Goal: Transaction & Acquisition: Purchase product/service

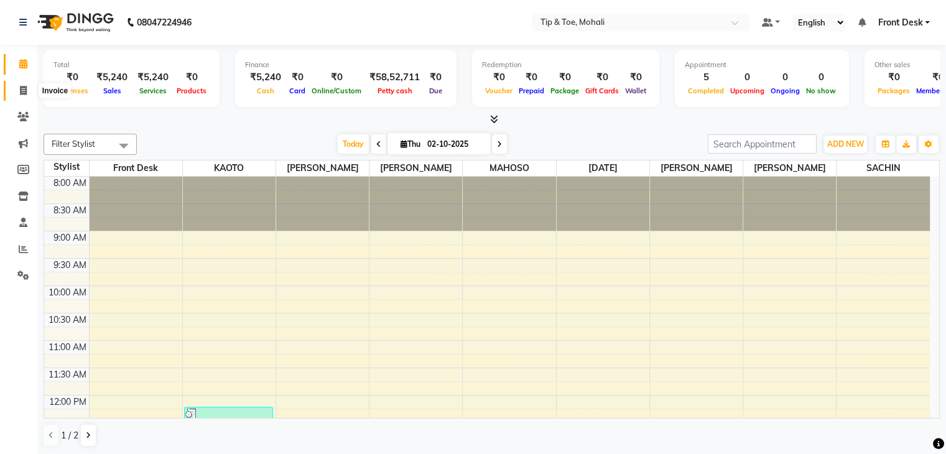
click at [20, 93] on icon at bounding box center [23, 90] width 7 height 9
select select "service"
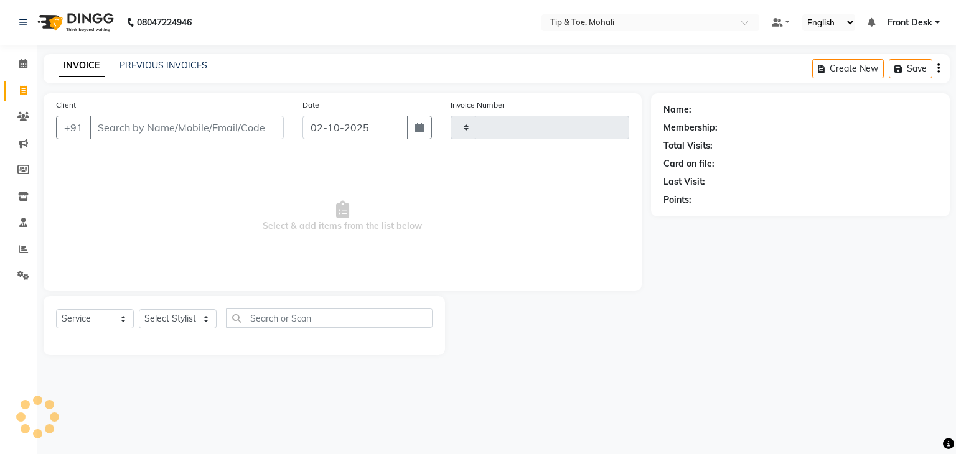
type input "0945"
select select "5835"
click at [167, 126] on input "Client" at bounding box center [187, 128] width 194 height 24
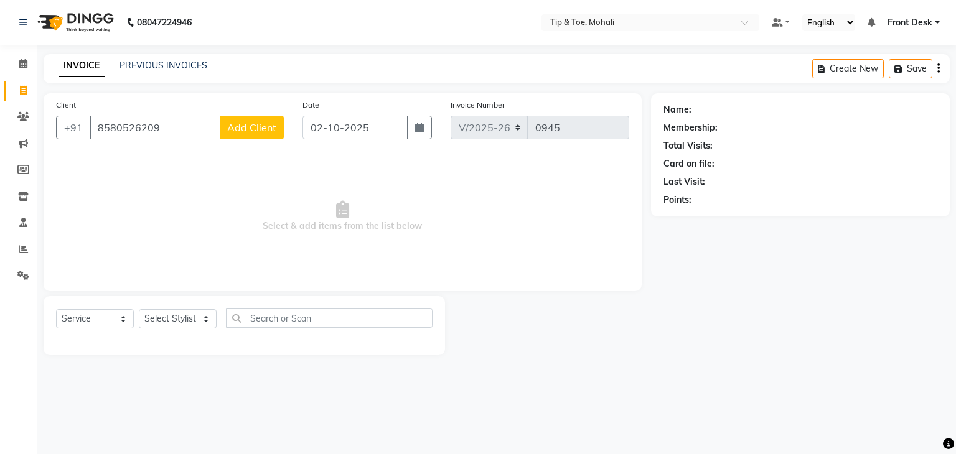
type input "8580526209"
click at [249, 123] on span "Add Client" at bounding box center [251, 127] width 49 height 12
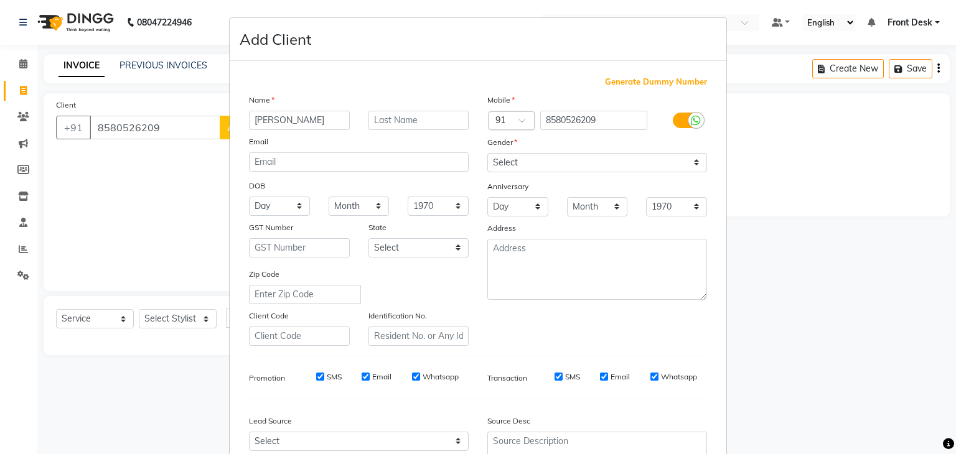
type input "[PERSON_NAME]"
click at [525, 162] on select "Select [DEMOGRAPHIC_DATA] [DEMOGRAPHIC_DATA] Other Prefer Not To Say" at bounding box center [597, 162] width 220 height 19
select select "[DEMOGRAPHIC_DATA]"
click at [487, 154] on select "Select [DEMOGRAPHIC_DATA] [DEMOGRAPHIC_DATA] Other Prefer Not To Say" at bounding box center [597, 162] width 220 height 19
click at [316, 381] on input "SMS" at bounding box center [320, 377] width 8 height 8
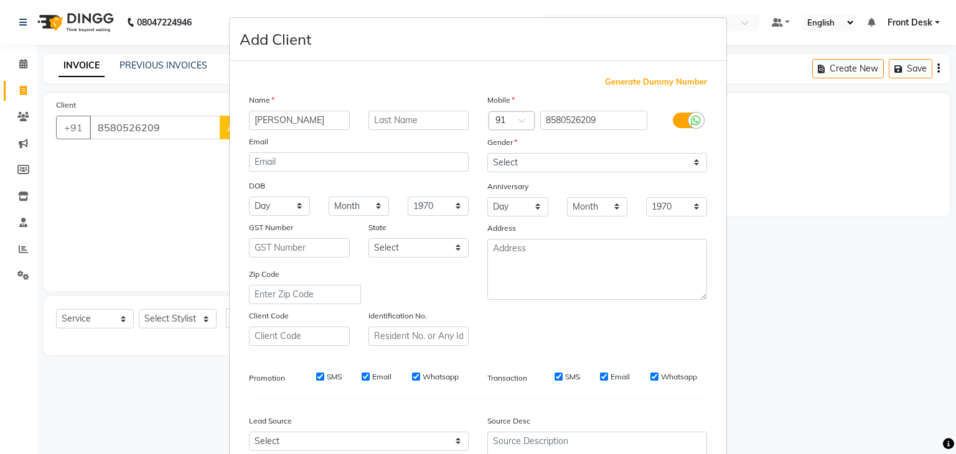
checkbox input "false"
click at [363, 381] on input "Email" at bounding box center [366, 377] width 8 height 8
checkbox input "false"
click at [557, 381] on input "SMS" at bounding box center [558, 377] width 8 height 8
checkbox input "false"
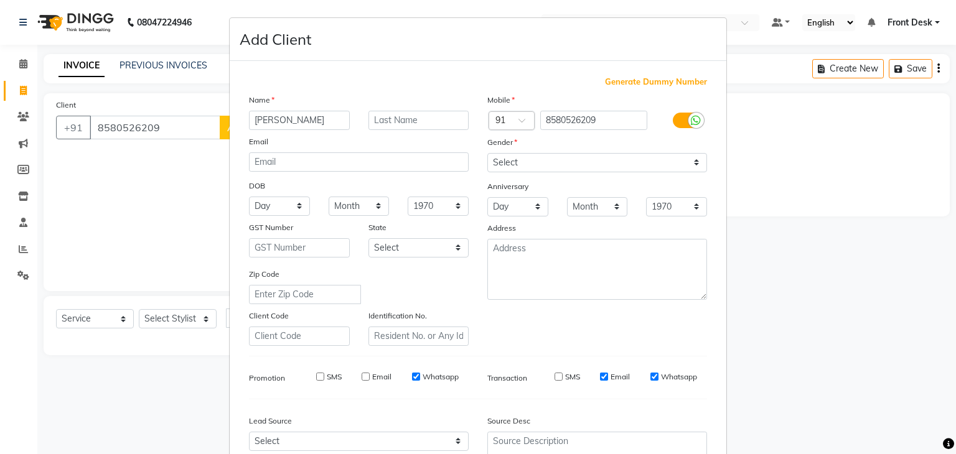
click at [602, 381] on input "Email" at bounding box center [604, 377] width 8 height 8
checkbox input "false"
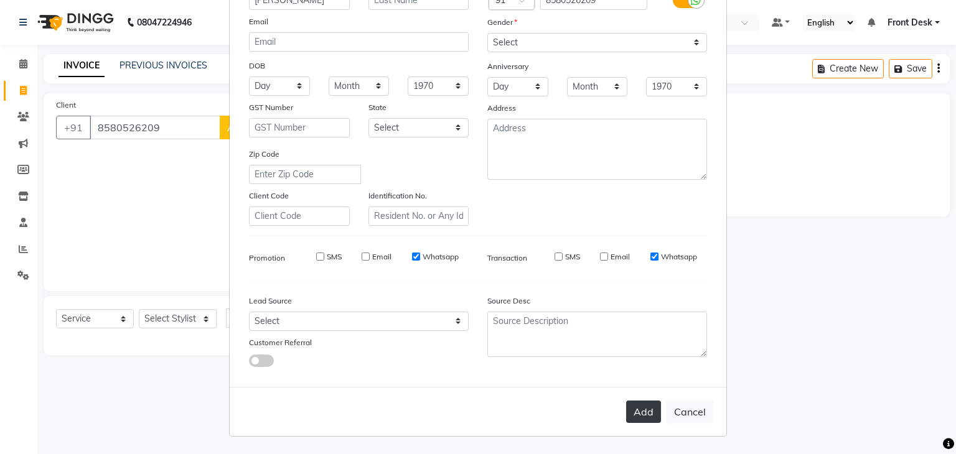
click at [632, 409] on button "Add" at bounding box center [643, 412] width 35 height 22
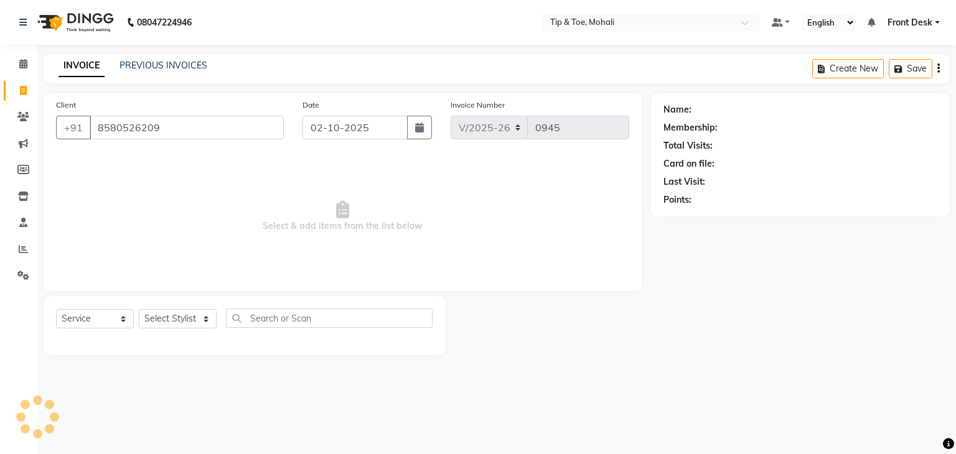
select select
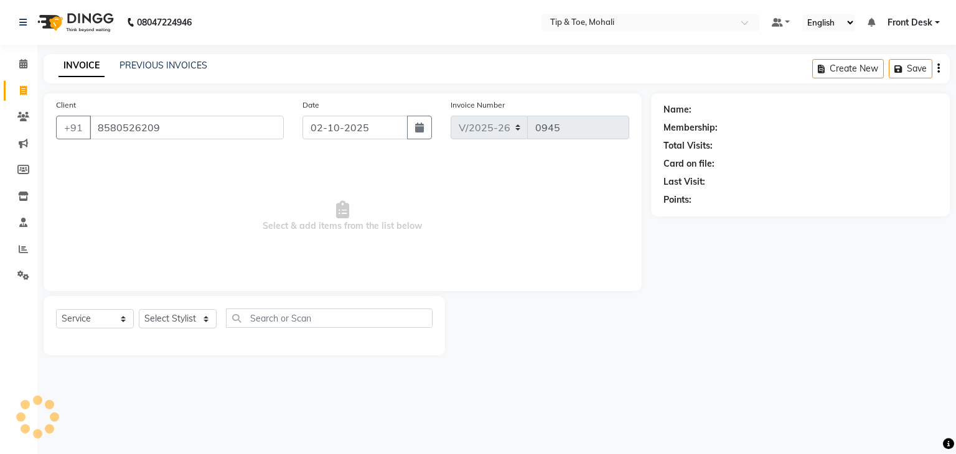
select select
checkbox input "false"
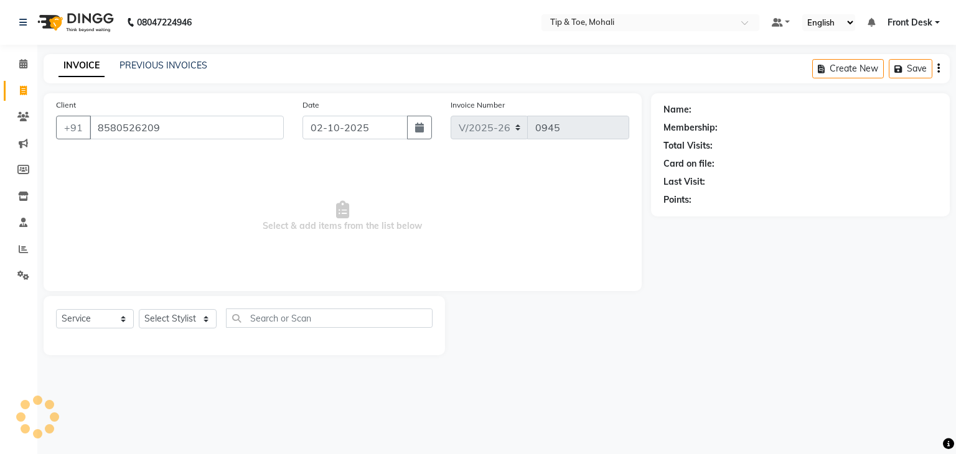
checkbox input "false"
click at [180, 320] on select "Select Stylist Front Desk KAOTO [PERSON_NAME] [PERSON_NAME] [DATE][PERSON_NAME]…" at bounding box center [178, 318] width 78 height 19
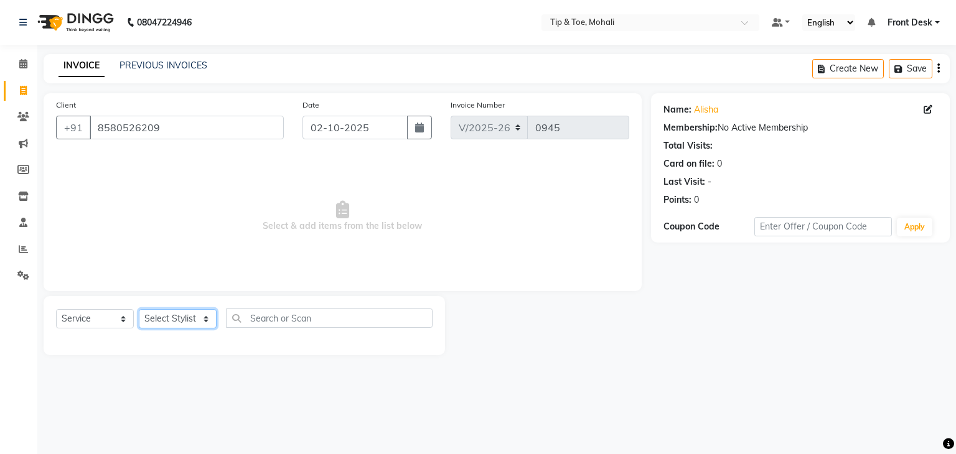
select select "83684"
click at [139, 310] on select "Select Stylist Front Desk KAOTO [PERSON_NAME] [PERSON_NAME] [DATE][PERSON_NAME]…" at bounding box center [178, 318] width 78 height 19
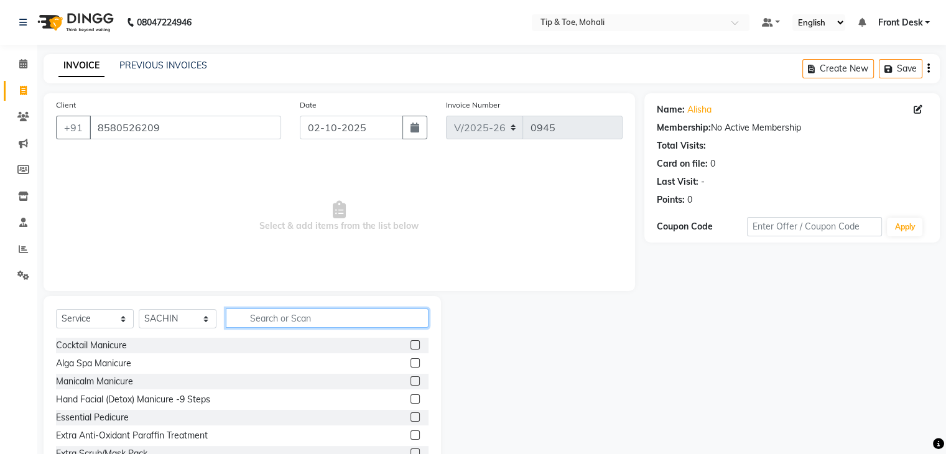
click at [297, 312] on input "text" at bounding box center [327, 318] width 203 height 19
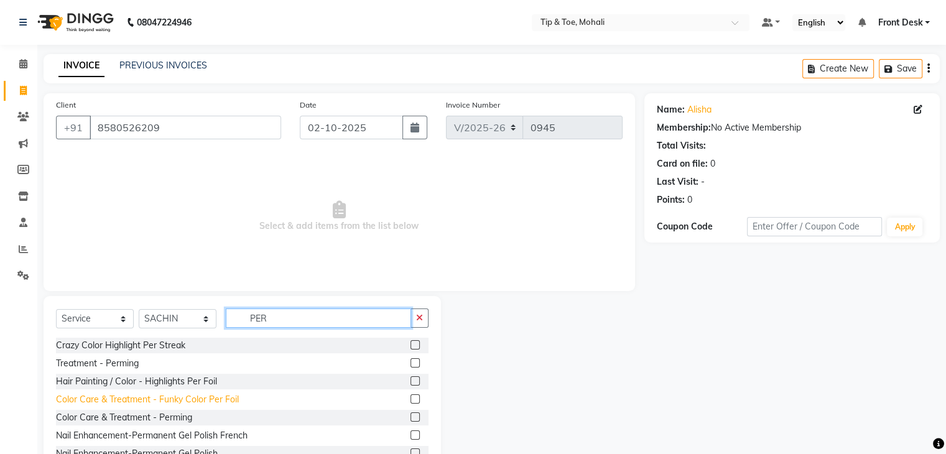
scroll to position [32, 0]
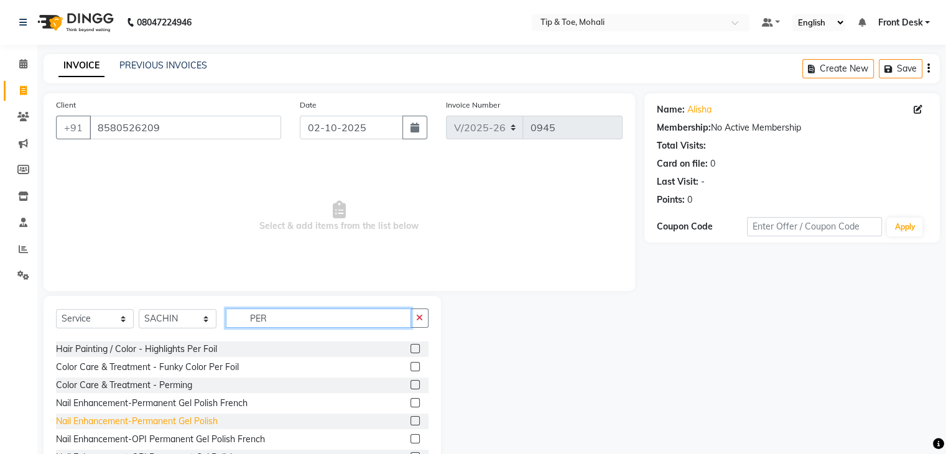
type input "PER"
click at [192, 418] on div "Nail Enhancement-Permanent Gel Polish" at bounding box center [137, 421] width 162 height 13
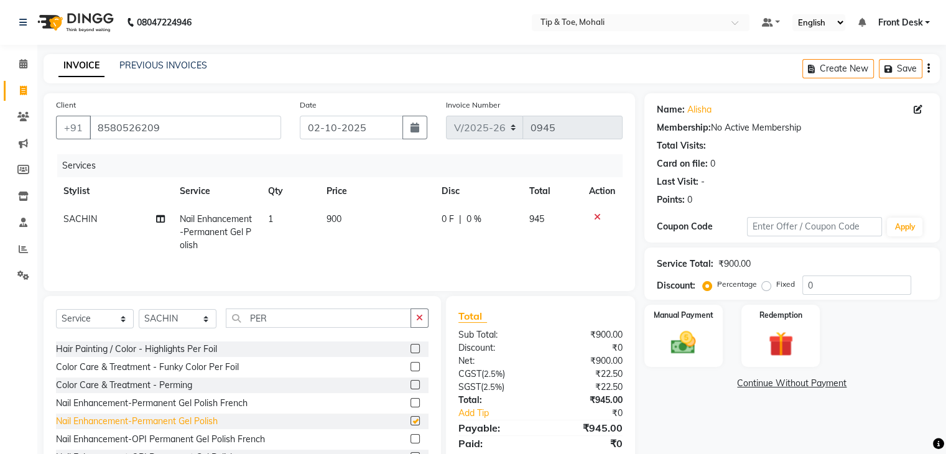
checkbox input "false"
click at [276, 314] on input "PER" at bounding box center [318, 318] width 185 height 19
type input "P"
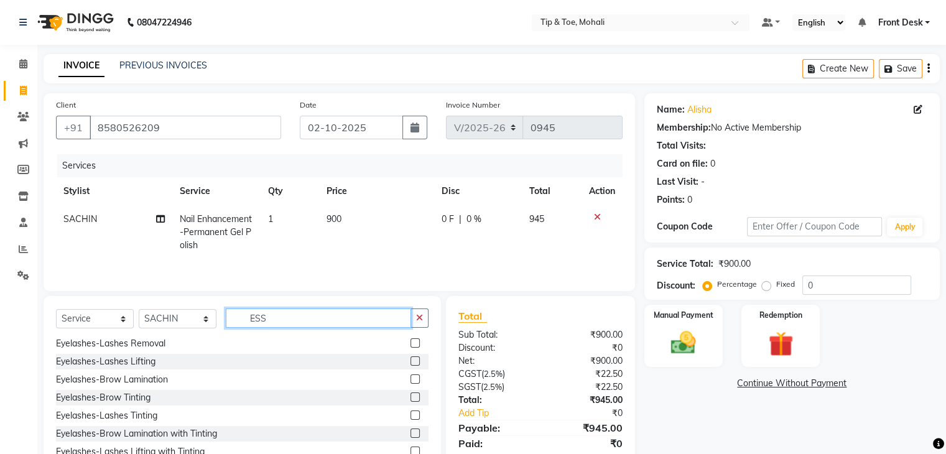
scroll to position [0, 0]
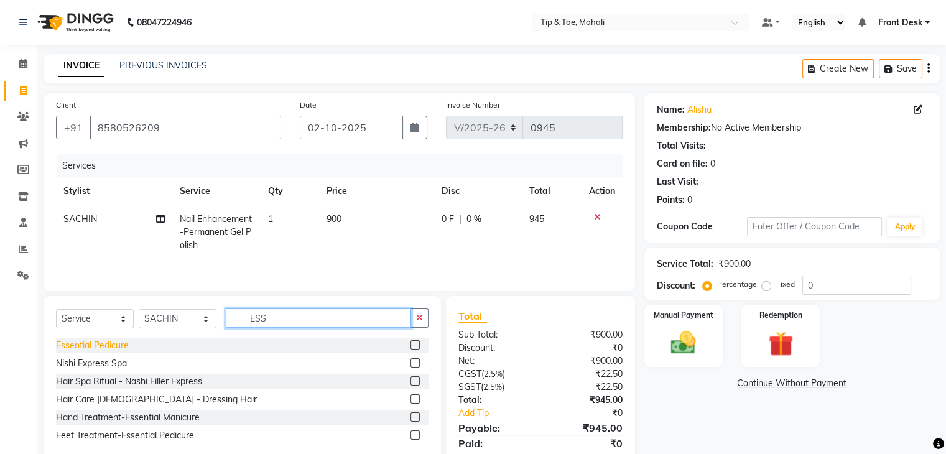
type input "ESS"
click at [103, 349] on div "Essential Pedicure" at bounding box center [92, 345] width 73 height 13
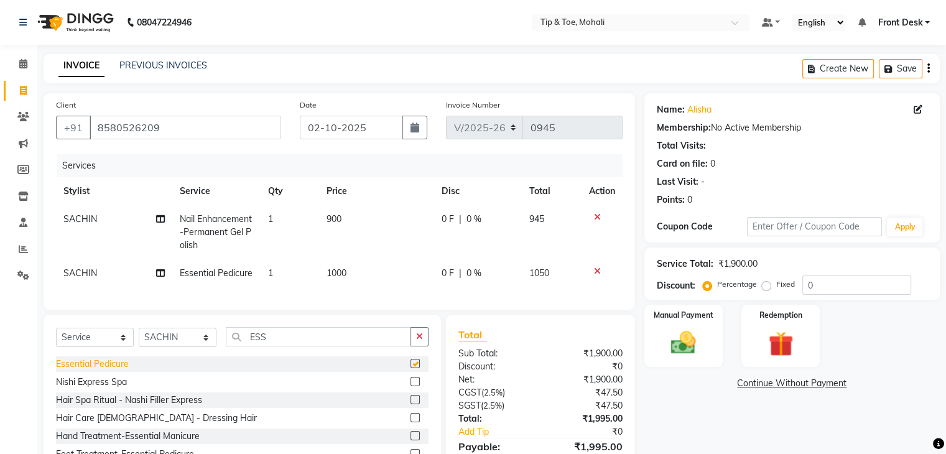
checkbox input "false"
click at [284, 345] on input "ESS" at bounding box center [318, 336] width 185 height 19
click at [175, 443] on div "Hand Treatment-Essential Manicure" at bounding box center [128, 436] width 144 height 13
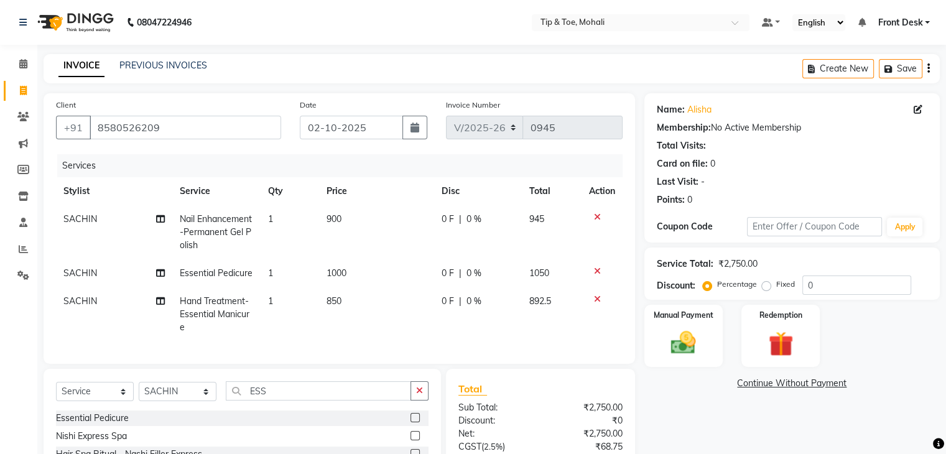
checkbox input "false"
click at [82, 304] on span "SACHIN" at bounding box center [80, 301] width 34 height 11
select select "83684"
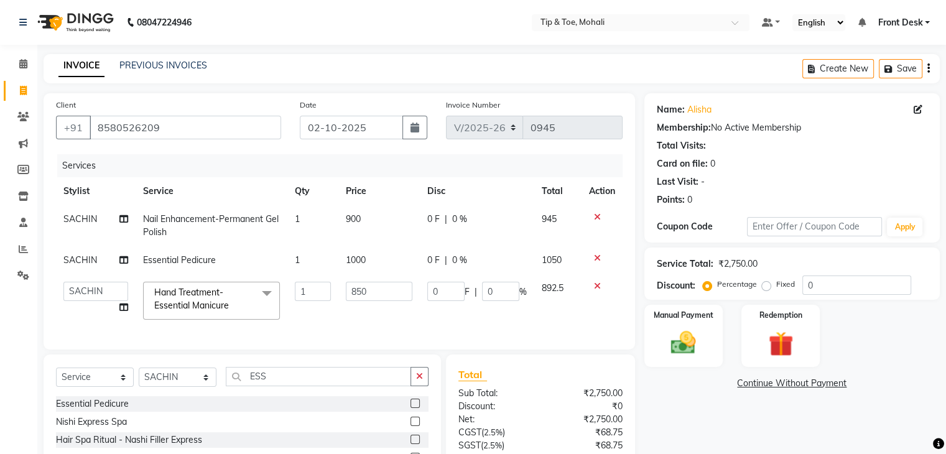
click at [82, 304] on td "Front Desk KAOTO [PERSON_NAME] [PERSON_NAME] [DATE][PERSON_NAME] [PERSON_NAME]" at bounding box center [96, 300] width 80 height 53
click at [85, 296] on select "Front Desk KAOTO [PERSON_NAME] [PERSON_NAME] [DATE][PERSON_NAME] [PERSON_NAME]" at bounding box center [95, 291] width 65 height 19
select select "65568"
click at [177, 387] on select "Select Stylist Front Desk KAOTO [PERSON_NAME] [PERSON_NAME] [DATE][PERSON_NAME]…" at bounding box center [178, 377] width 78 height 19
select select "43595"
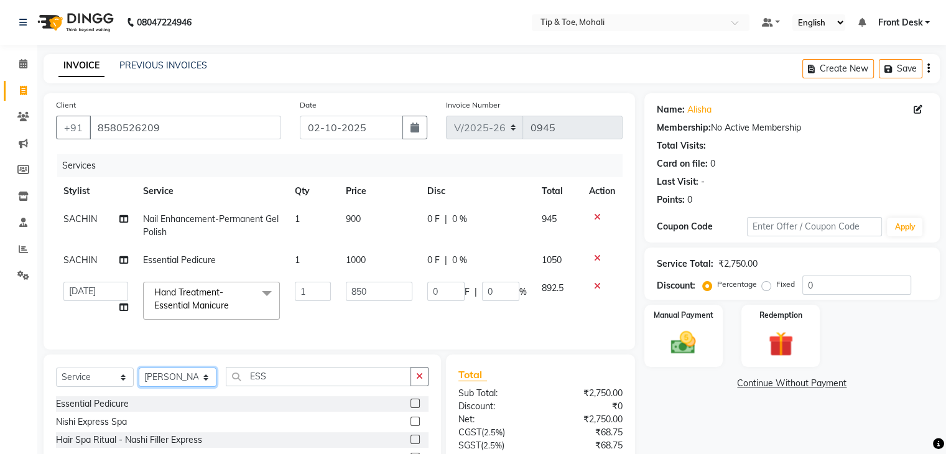
click at [139, 378] on select "Select Stylist Front Desk KAOTO [PERSON_NAME] [PERSON_NAME] [DATE][PERSON_NAME]…" at bounding box center [178, 377] width 78 height 19
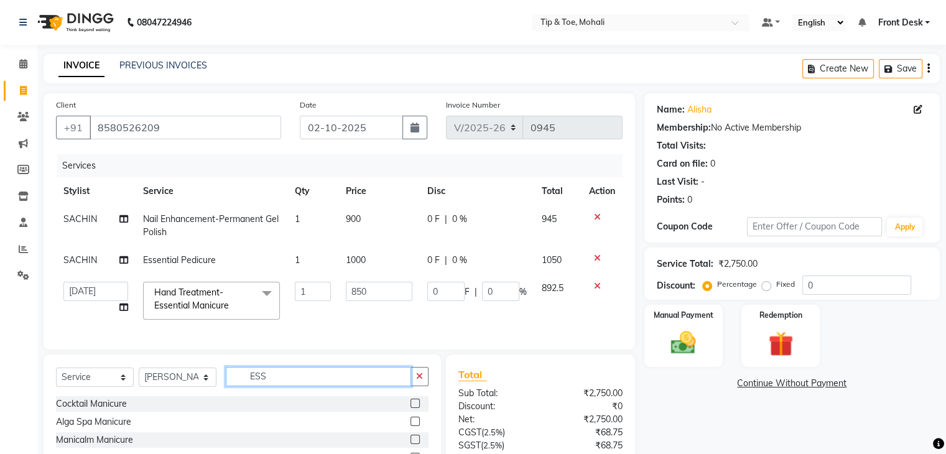
click at [299, 386] on input "ESS" at bounding box center [318, 376] width 185 height 19
type input "E"
type input "THRE"
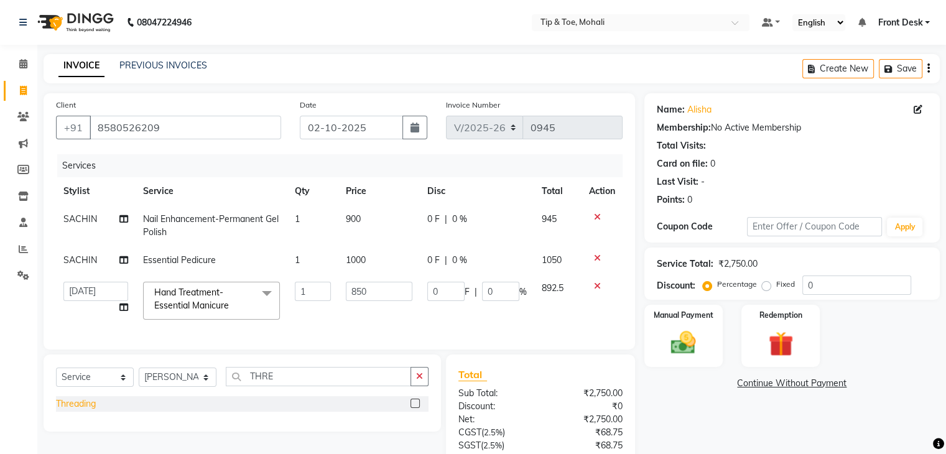
click at [71, 411] on div "Threading" at bounding box center [76, 404] width 40 height 13
checkbox input "false"
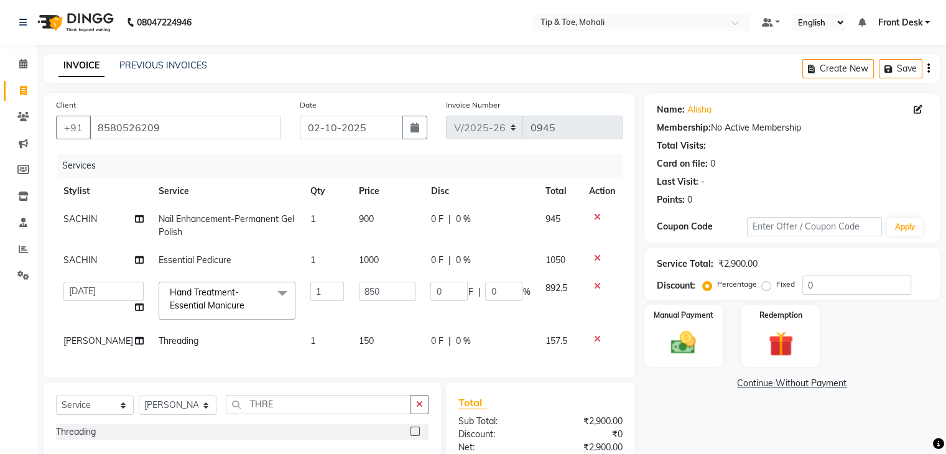
click at [374, 338] on td "150" at bounding box center [388, 341] width 72 height 28
select select "43595"
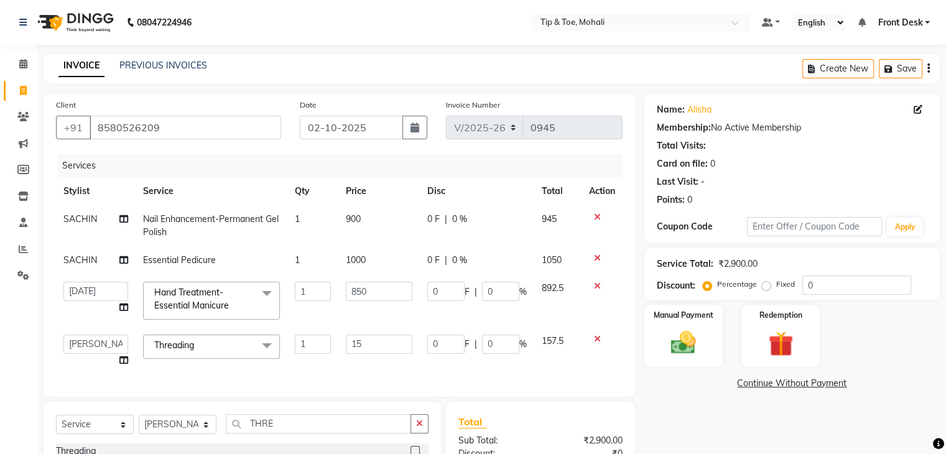
type input "1"
type input "100"
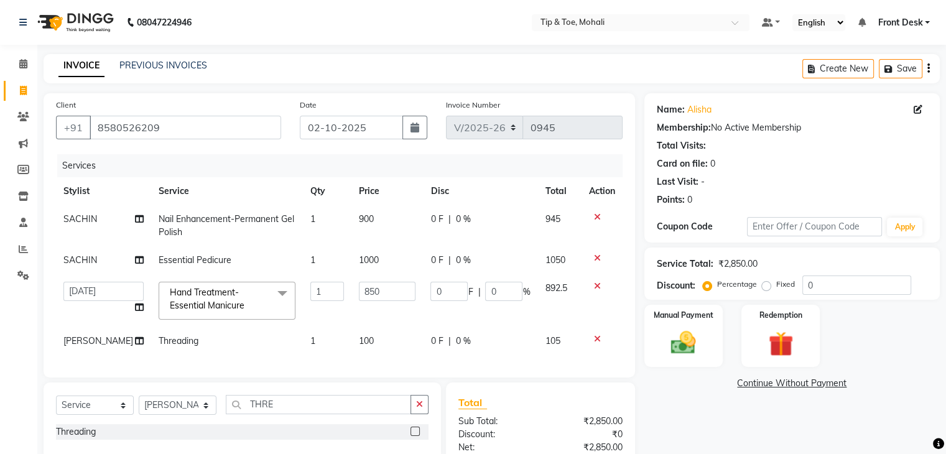
click at [394, 365] on div "Services Stylist Service Qty Price Disc Total Action SACHIN Nail Enhancement-Pe…" at bounding box center [339, 259] width 567 height 211
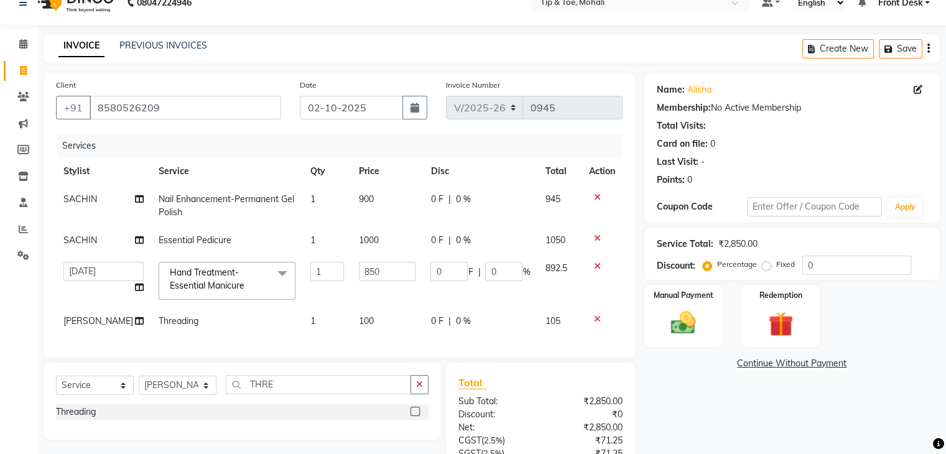
scroll to position [44, 0]
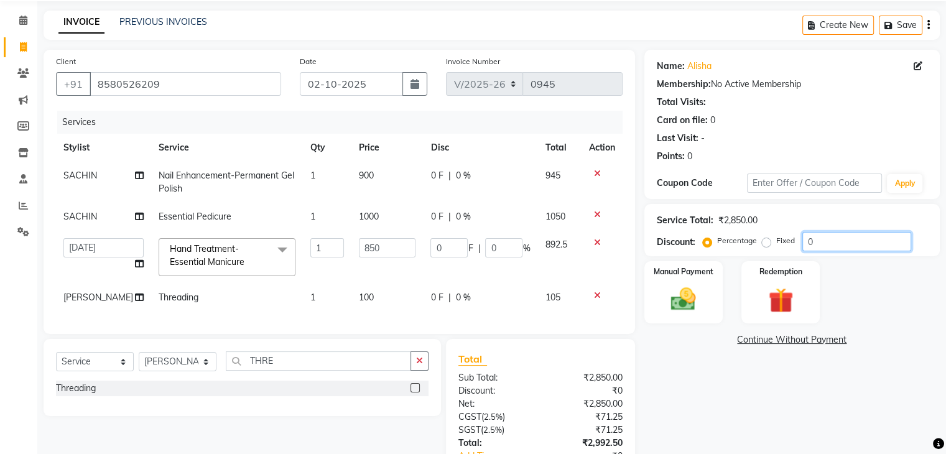
click at [832, 240] on input "0" at bounding box center [857, 241] width 109 height 19
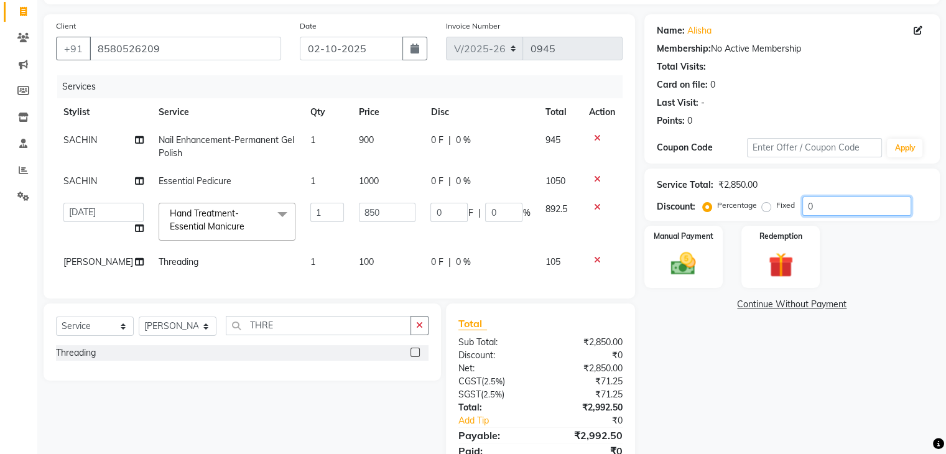
scroll to position [82, 0]
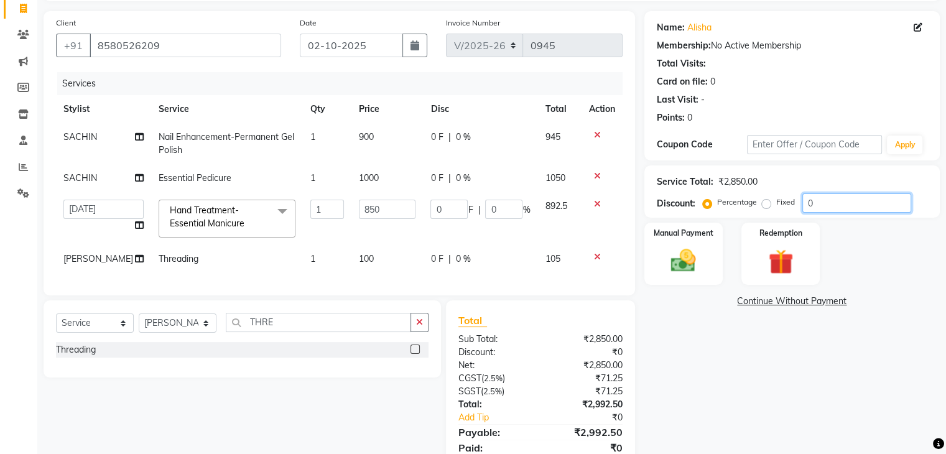
type input "03"
type input "25.5"
type input "3"
type input "030"
type input "255"
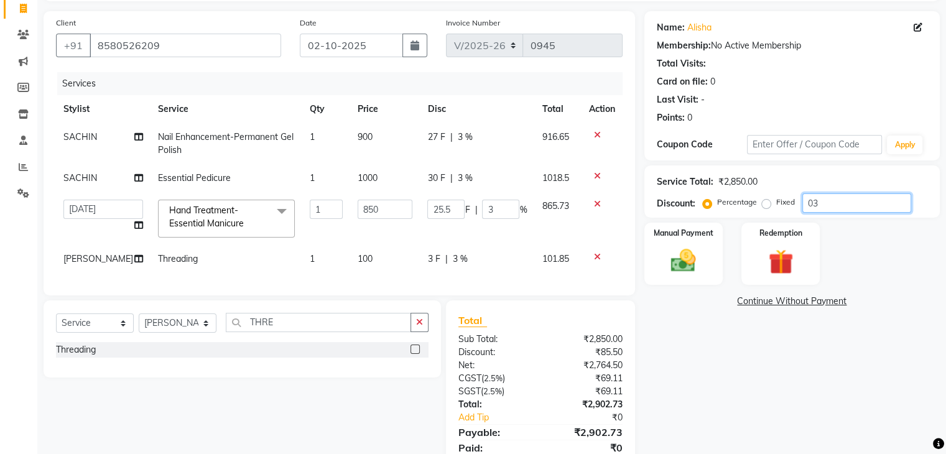
type input "30"
type input "030"
click at [380, 205] on input "850" at bounding box center [385, 209] width 55 height 19
type input "8"
type input "1150"
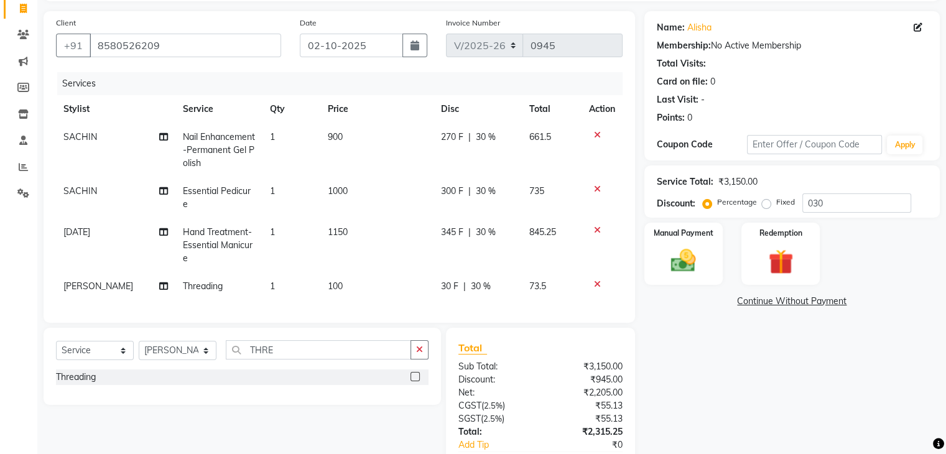
click at [393, 235] on td "1150" at bounding box center [376, 245] width 113 height 54
select select "65568"
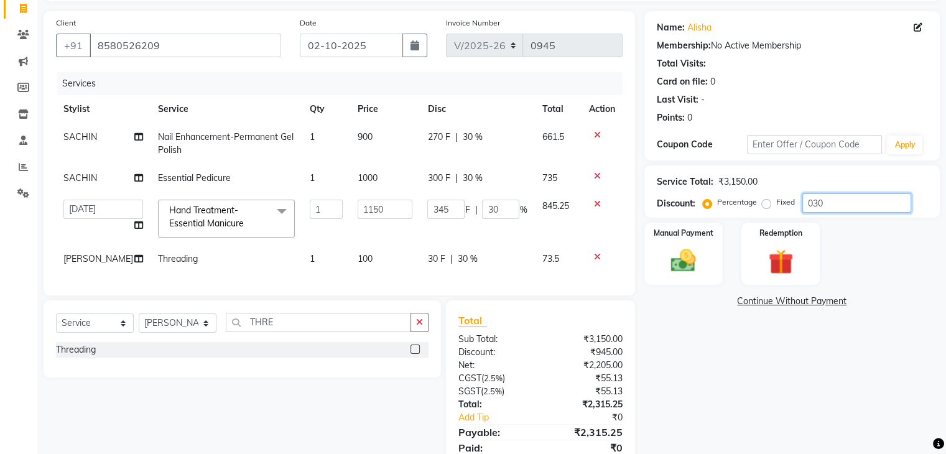
click at [838, 205] on input "030" at bounding box center [857, 203] width 109 height 19
type input "03"
type input "34.5"
type input "3"
type input "0"
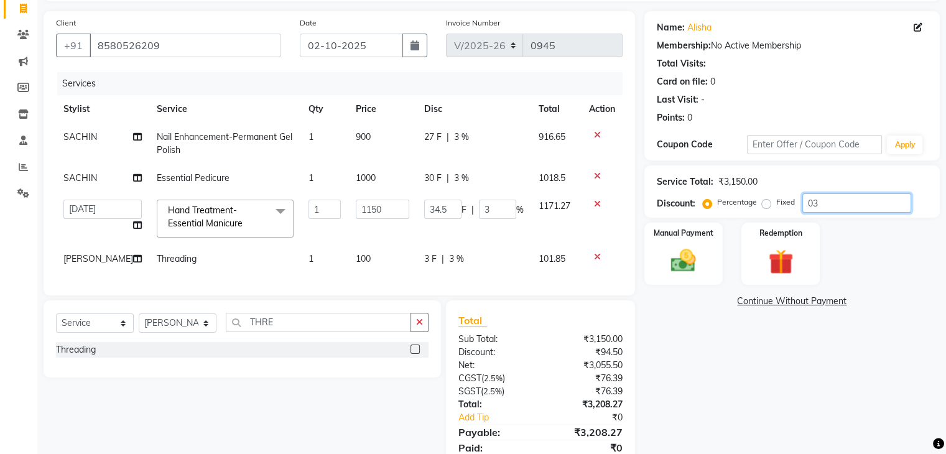
type input "0"
type input "3"
type input "34.5"
type input "3"
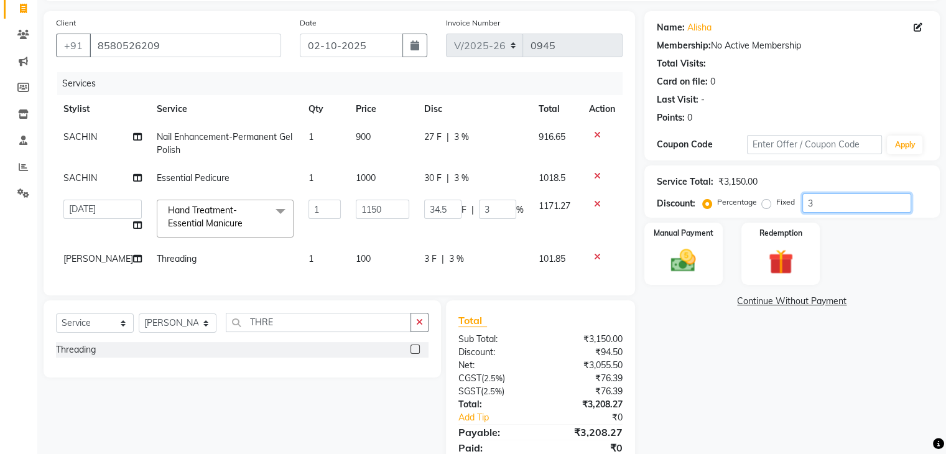
type input "30"
type input "345"
type input "30"
type input "30.4"
type input "349.6"
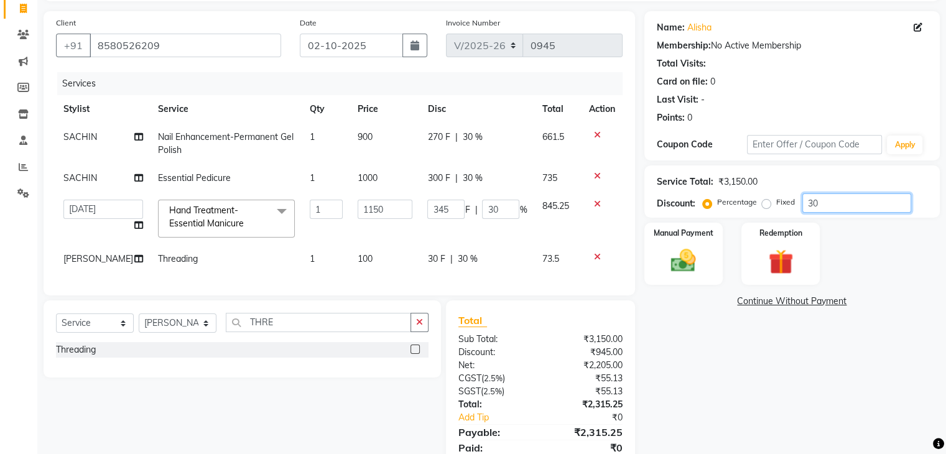
type input "30.4"
type input "30.45"
type input "350.18"
type input "30.45"
type input "30.45055"
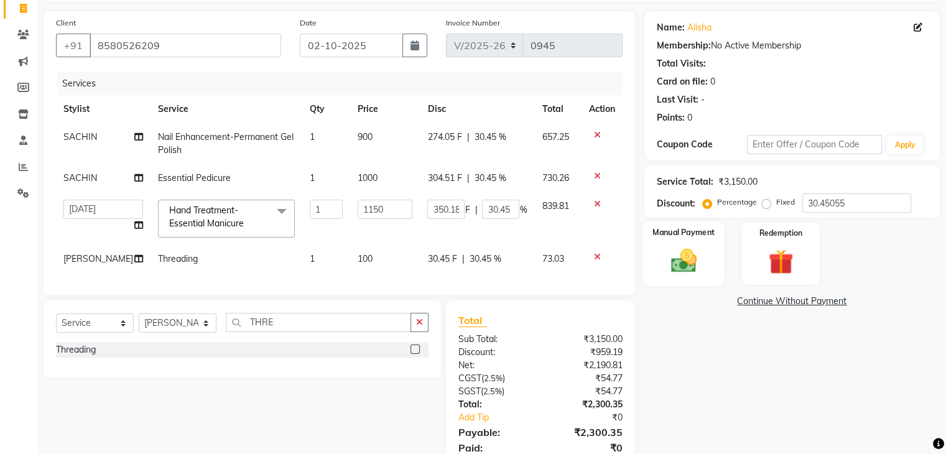
click at [690, 254] on img at bounding box center [684, 261] width 42 height 30
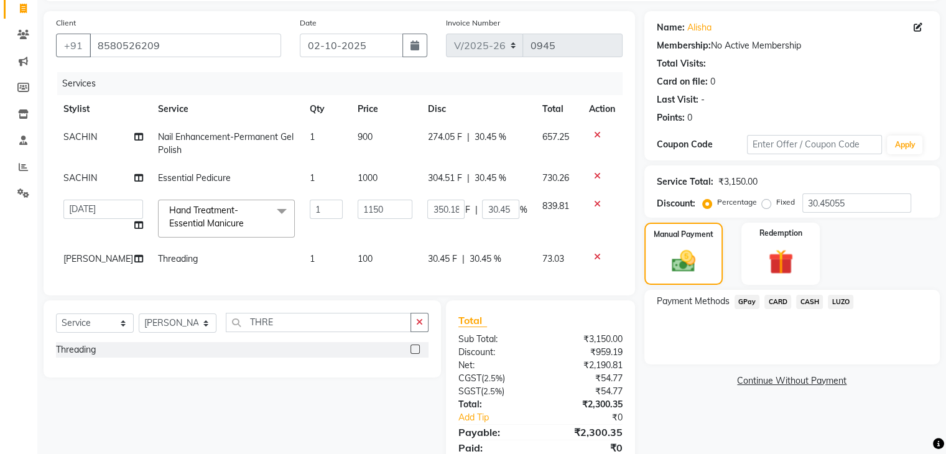
click at [777, 299] on span "CARD" at bounding box center [778, 302] width 27 height 14
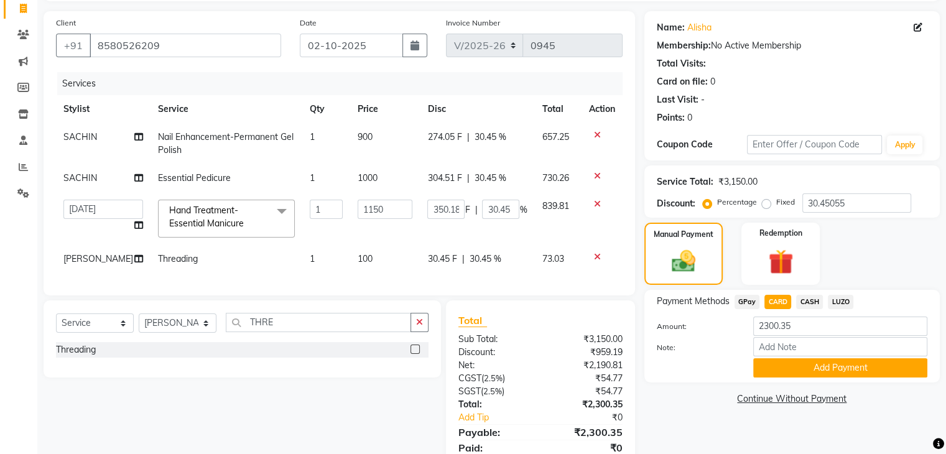
scroll to position [139, 0]
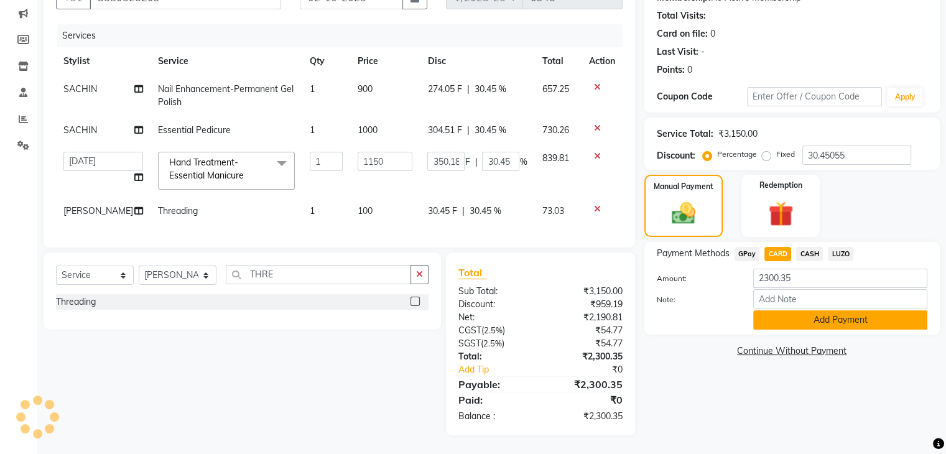
click at [782, 310] on button "Add Payment" at bounding box center [841, 319] width 174 height 19
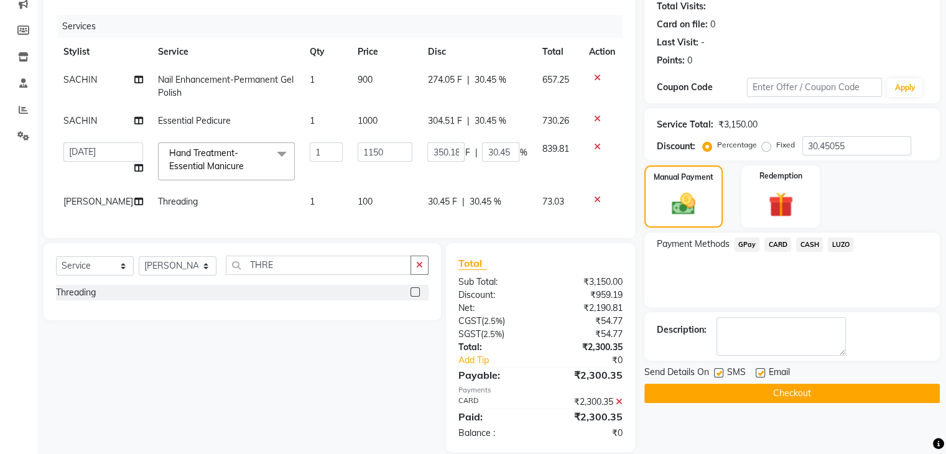
scroll to position [166, 0]
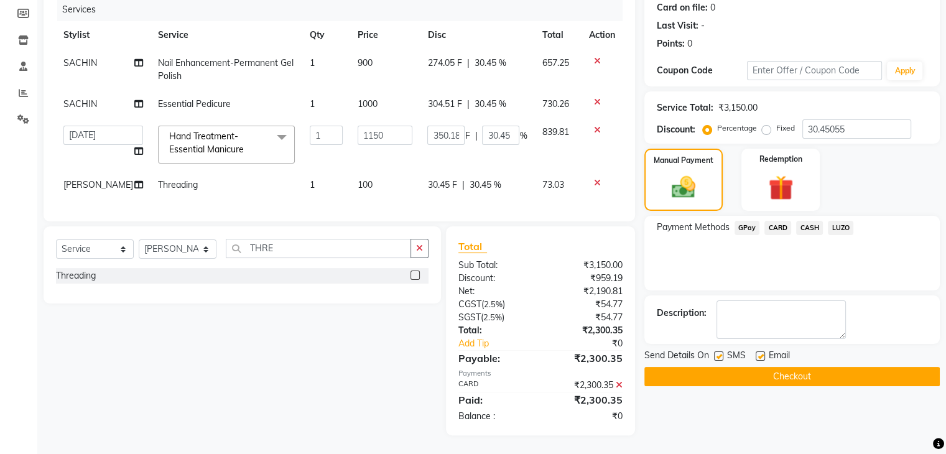
click at [758, 367] on button "Checkout" at bounding box center [793, 376] width 296 height 19
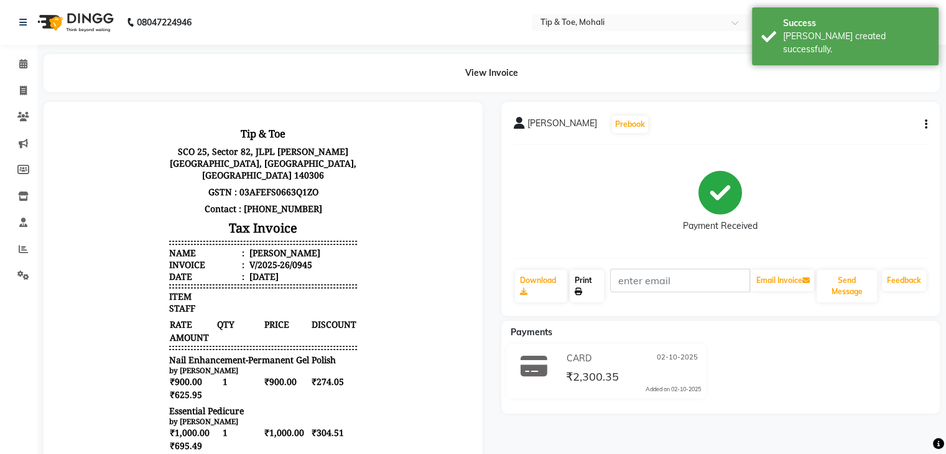
click at [583, 284] on link "Print" at bounding box center [587, 286] width 34 height 32
